Goal: Task Accomplishment & Management: Manage account settings

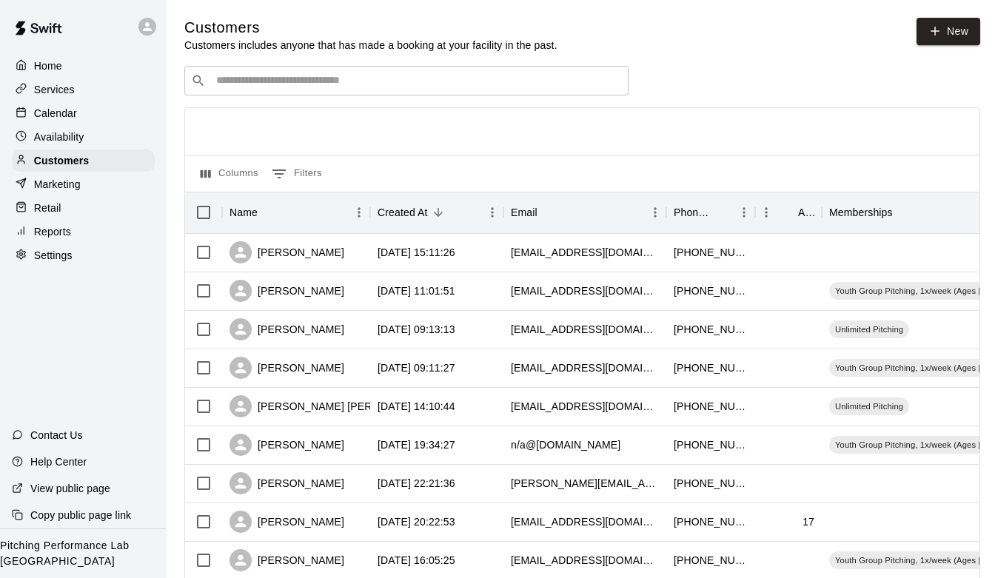
click at [420, 78] on input "Search customers by name or email" at bounding box center [417, 80] width 410 height 15
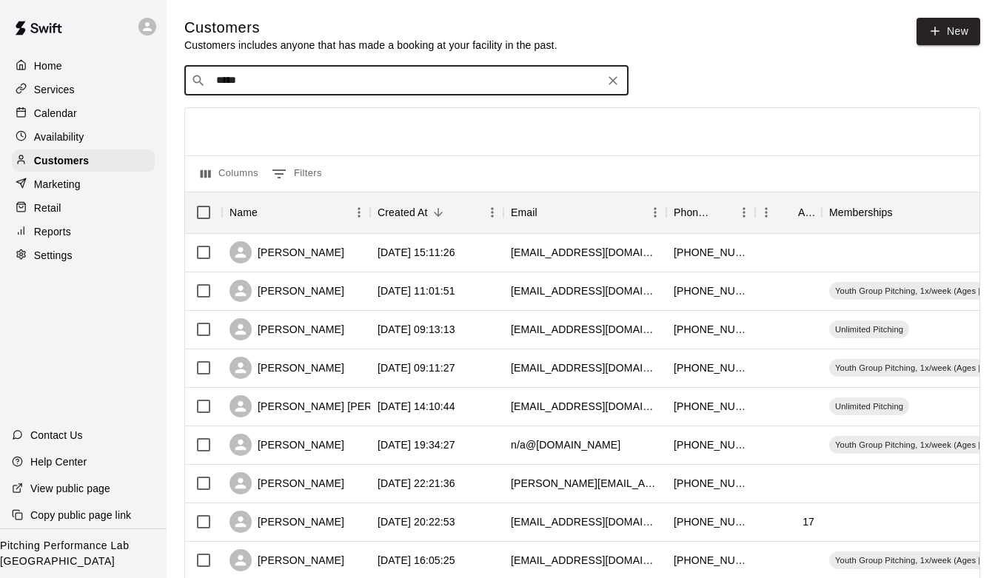
type input "******"
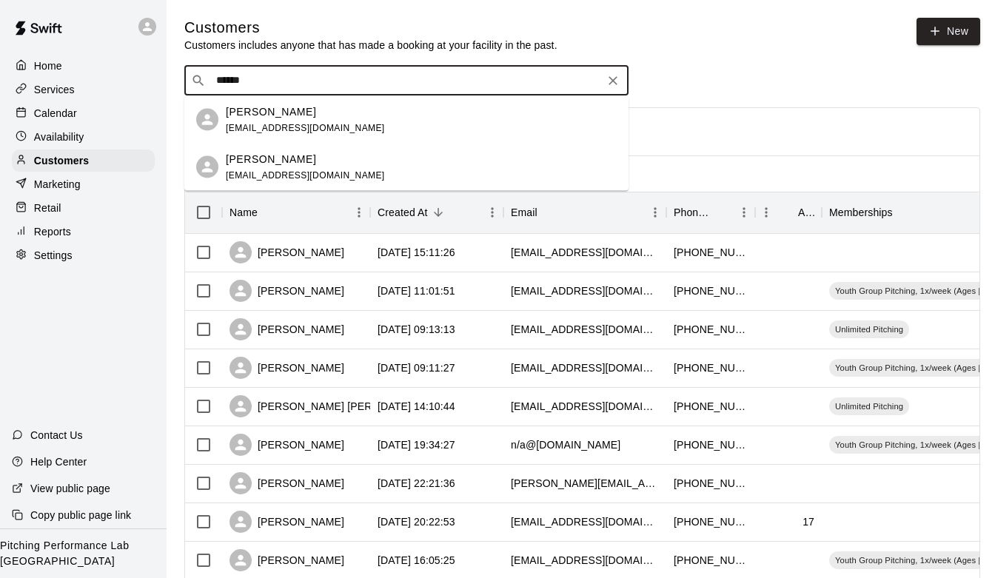
click at [304, 112] on div "[PERSON_NAME]" at bounding box center [305, 112] width 159 height 16
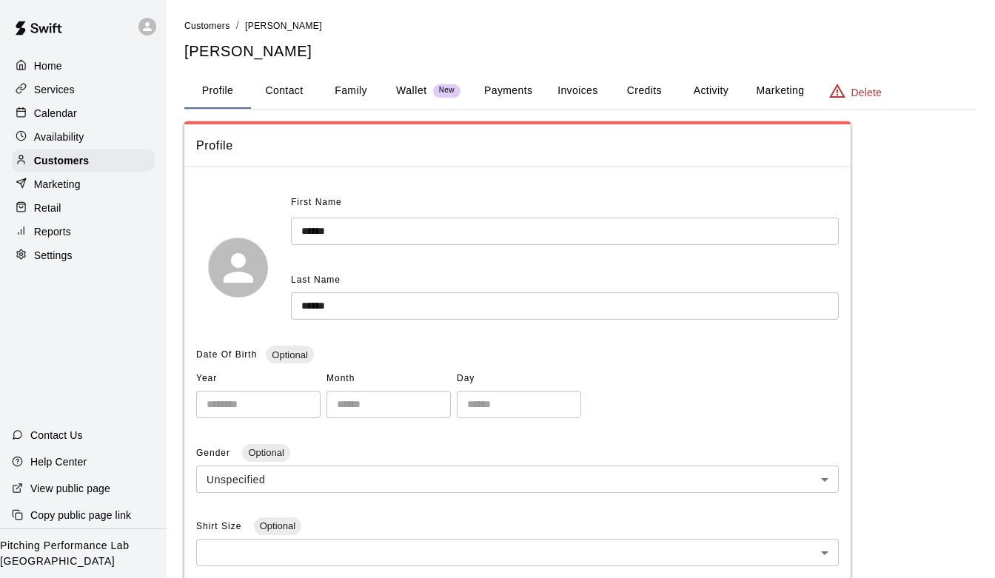
click at [698, 91] on button "Activity" at bounding box center [711, 91] width 67 height 36
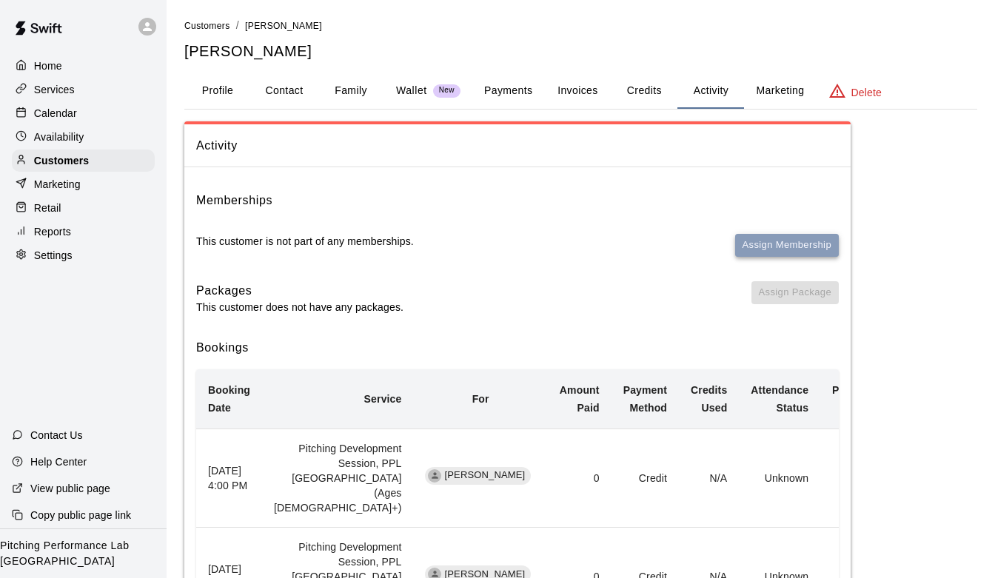
click at [764, 241] on button "Assign Membership" at bounding box center [787, 245] width 104 height 23
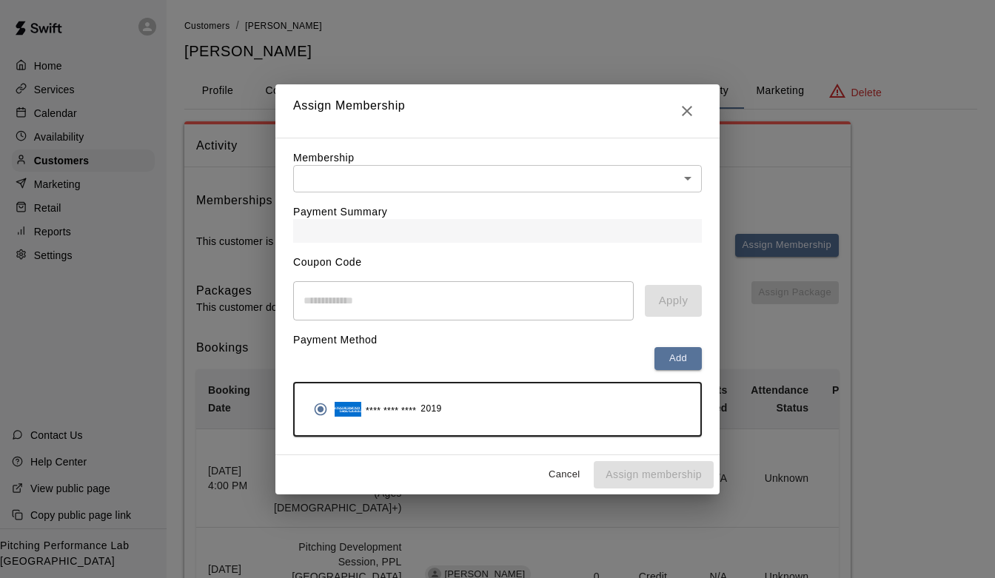
click at [635, 200] on div "Payment Summary" at bounding box center [497, 218] width 409 height 50
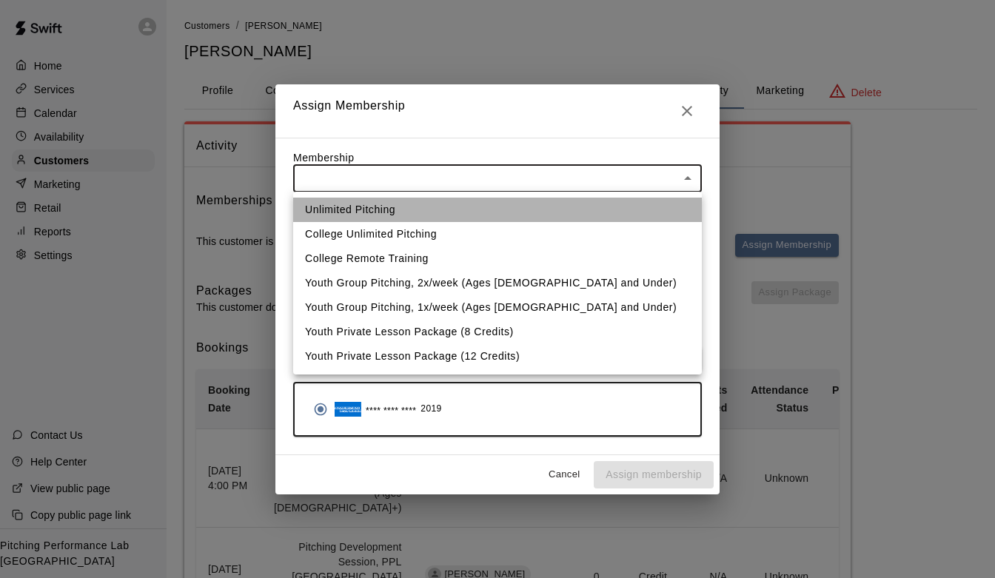
click at [538, 211] on li "Unlimited Pitching" at bounding box center [497, 210] width 409 height 24
type input "**********"
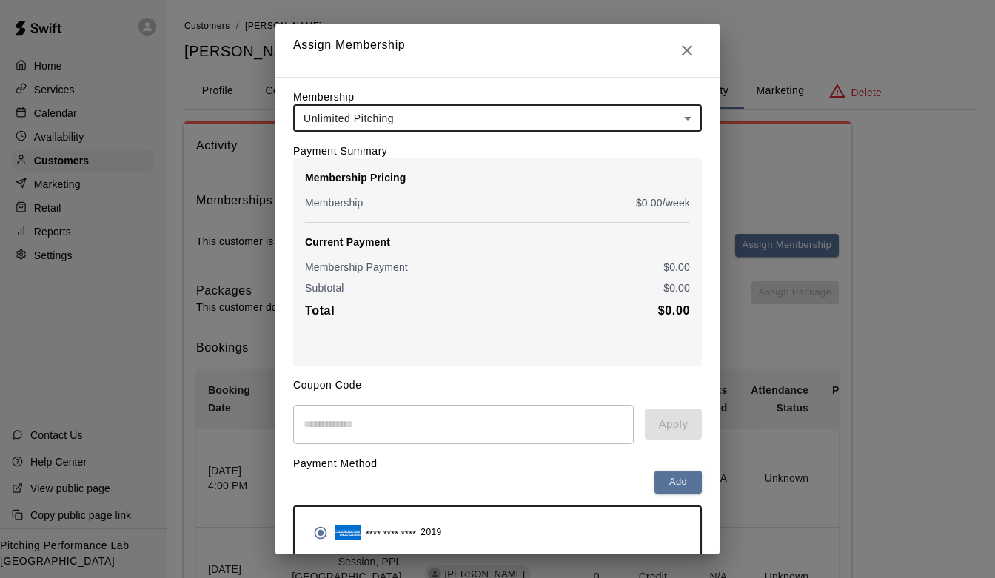
scroll to position [64, 0]
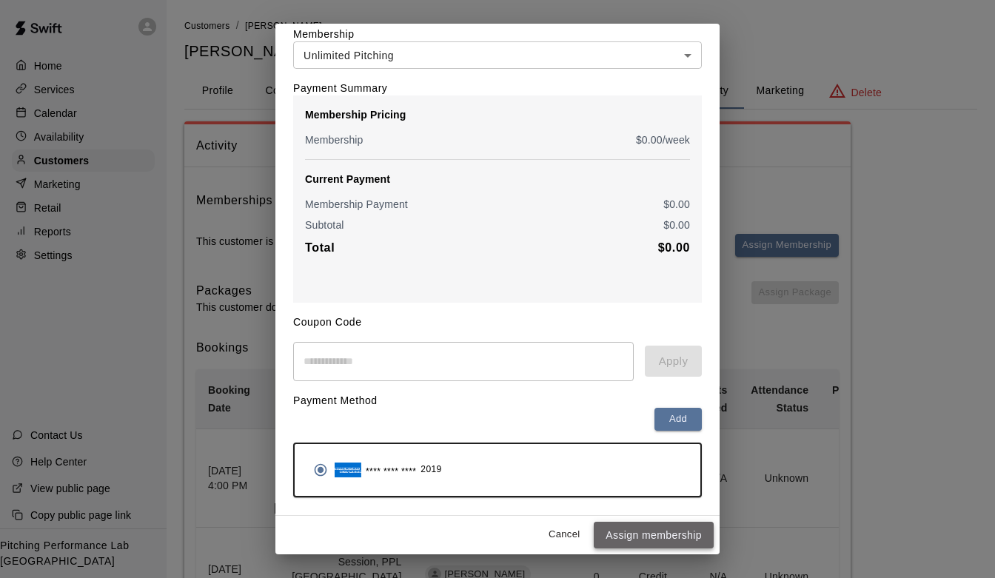
click at [646, 545] on button "Assign membership" at bounding box center [654, 535] width 120 height 27
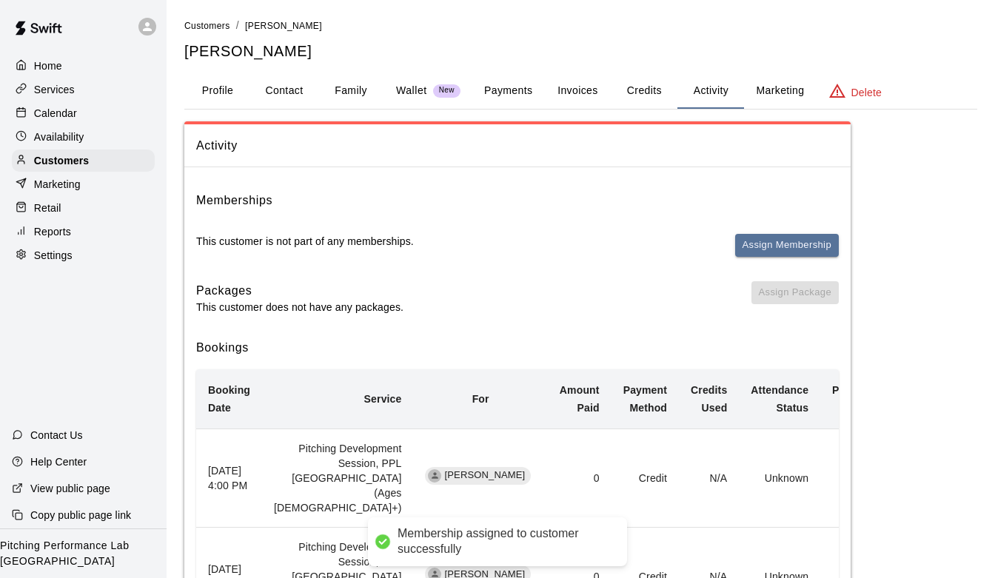
scroll to position [0, 0]
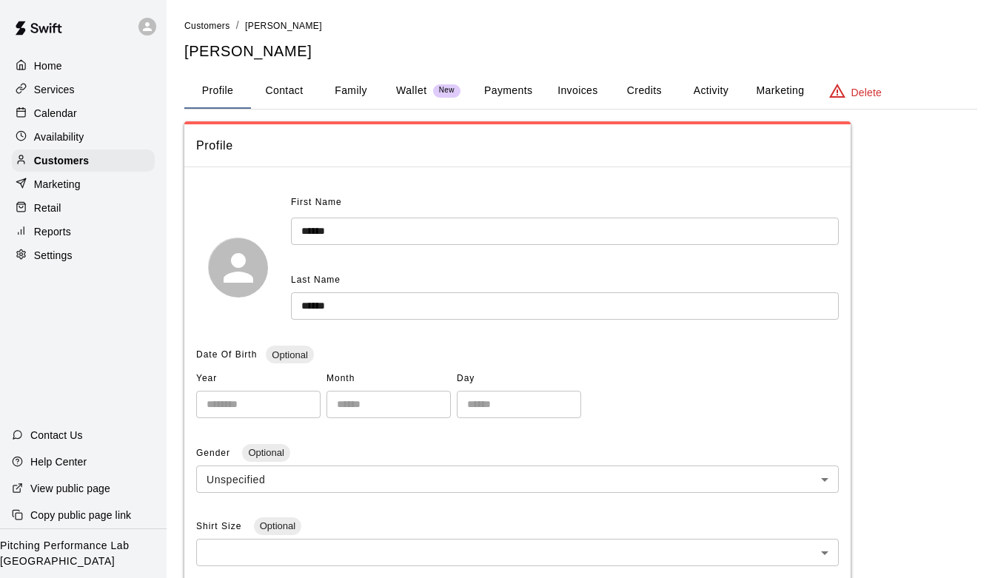
click at [51, 54] on div "Home Services Calendar Availability Customers Marketing Retail Reports Settings" at bounding box center [83, 160] width 167 height 215
click at [51, 63] on p "Home" at bounding box center [48, 65] width 28 height 15
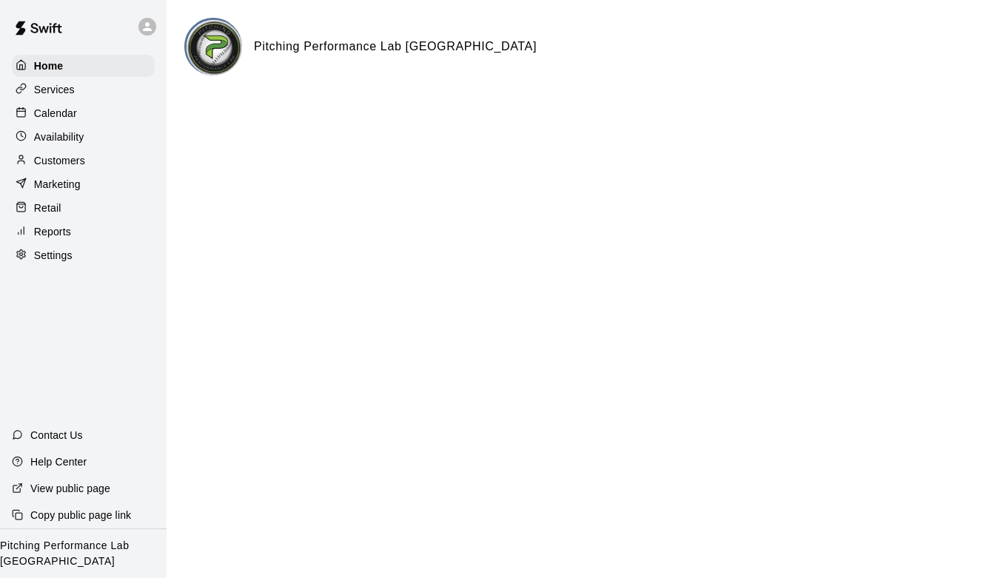
click at [67, 157] on p "Customers" at bounding box center [59, 160] width 51 height 15
